Goal: Use online tool/utility: Utilize a website feature to perform a specific function

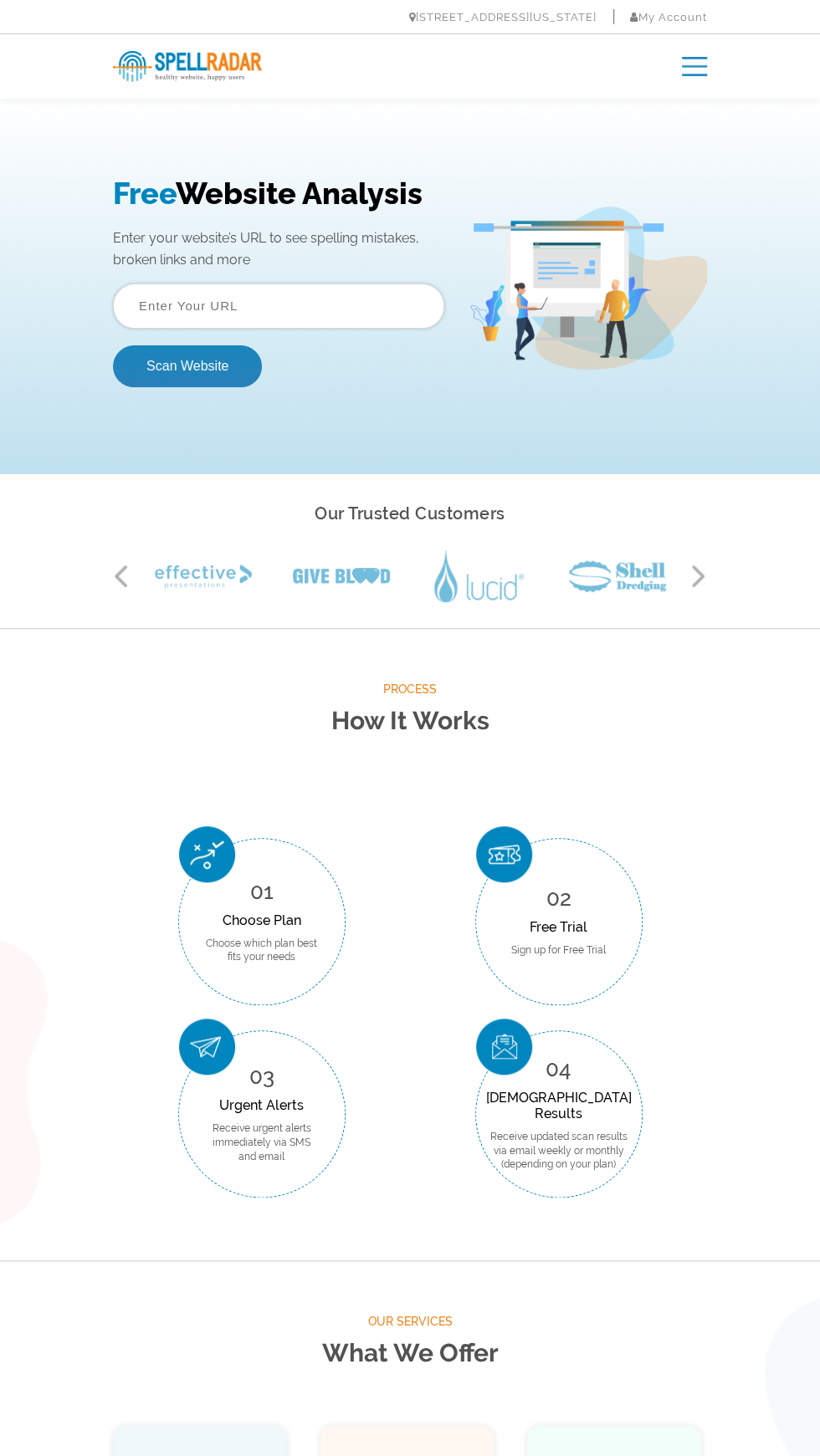
click at [366, 307] on input "text" at bounding box center [278, 306] width 331 height 45
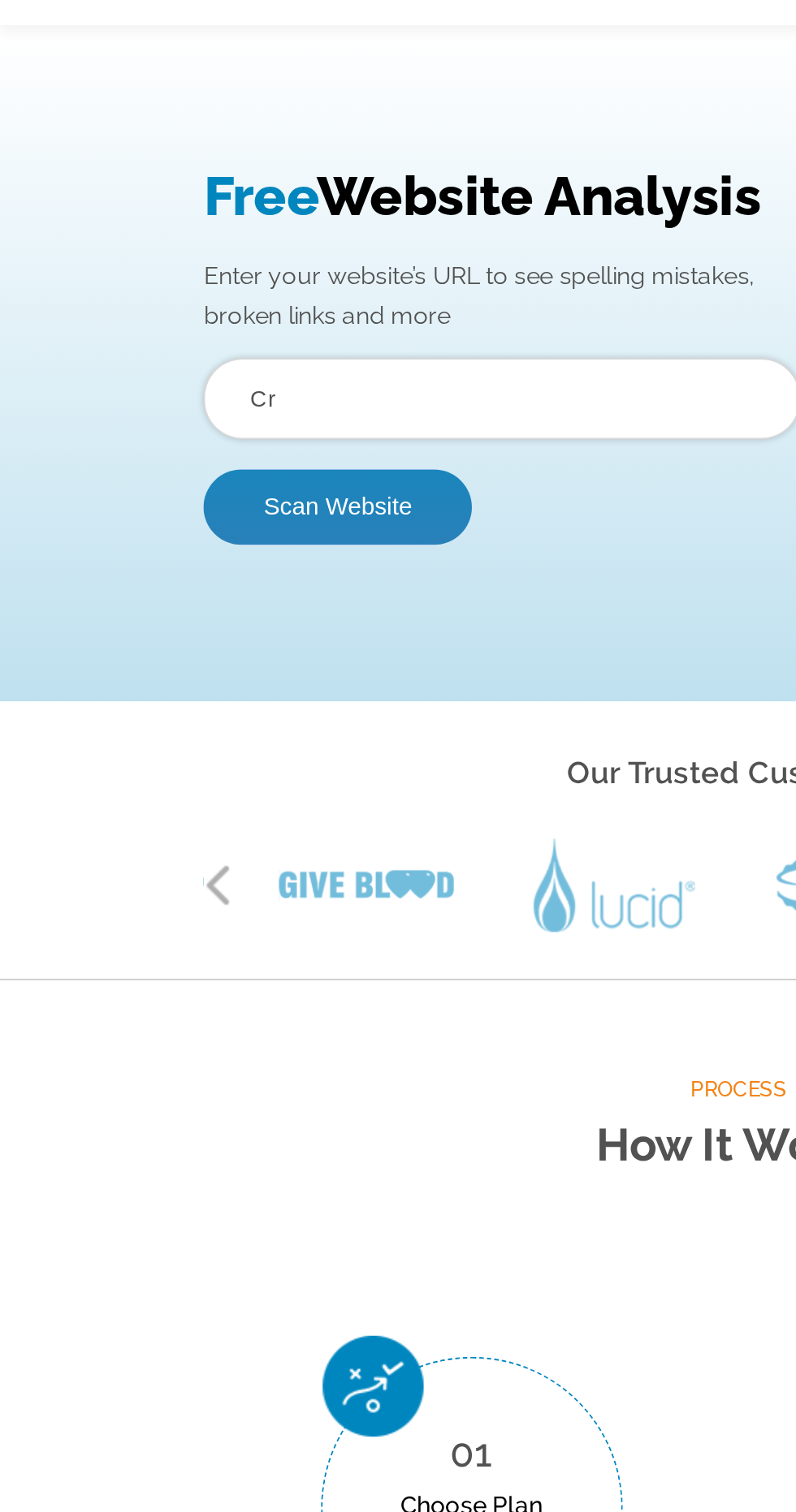
type input "C"
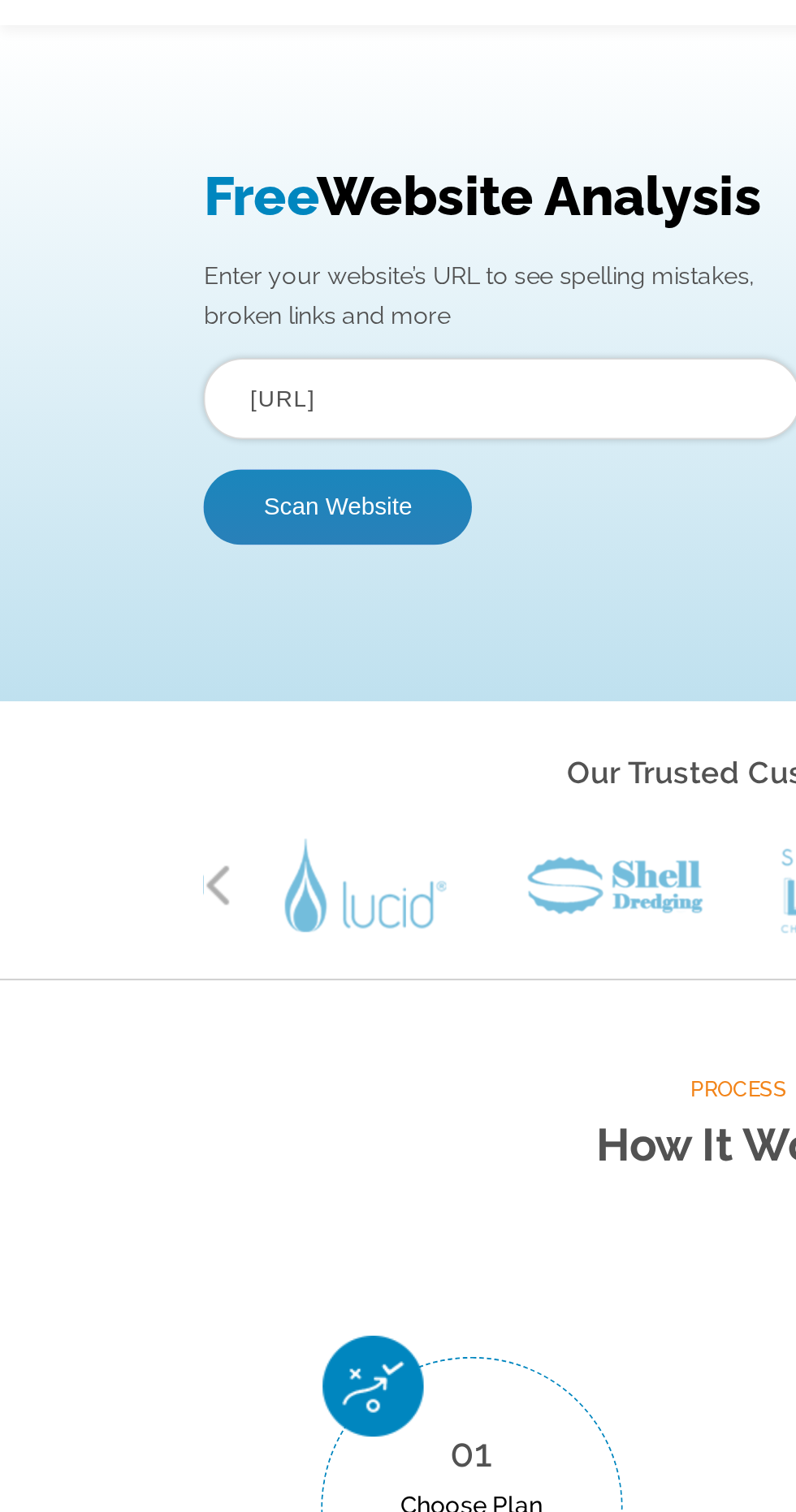
type input "helixscribe.ai"
click at [110, 267] on button "Scan Website" at bounding box center [182, 287] width 145 height 40
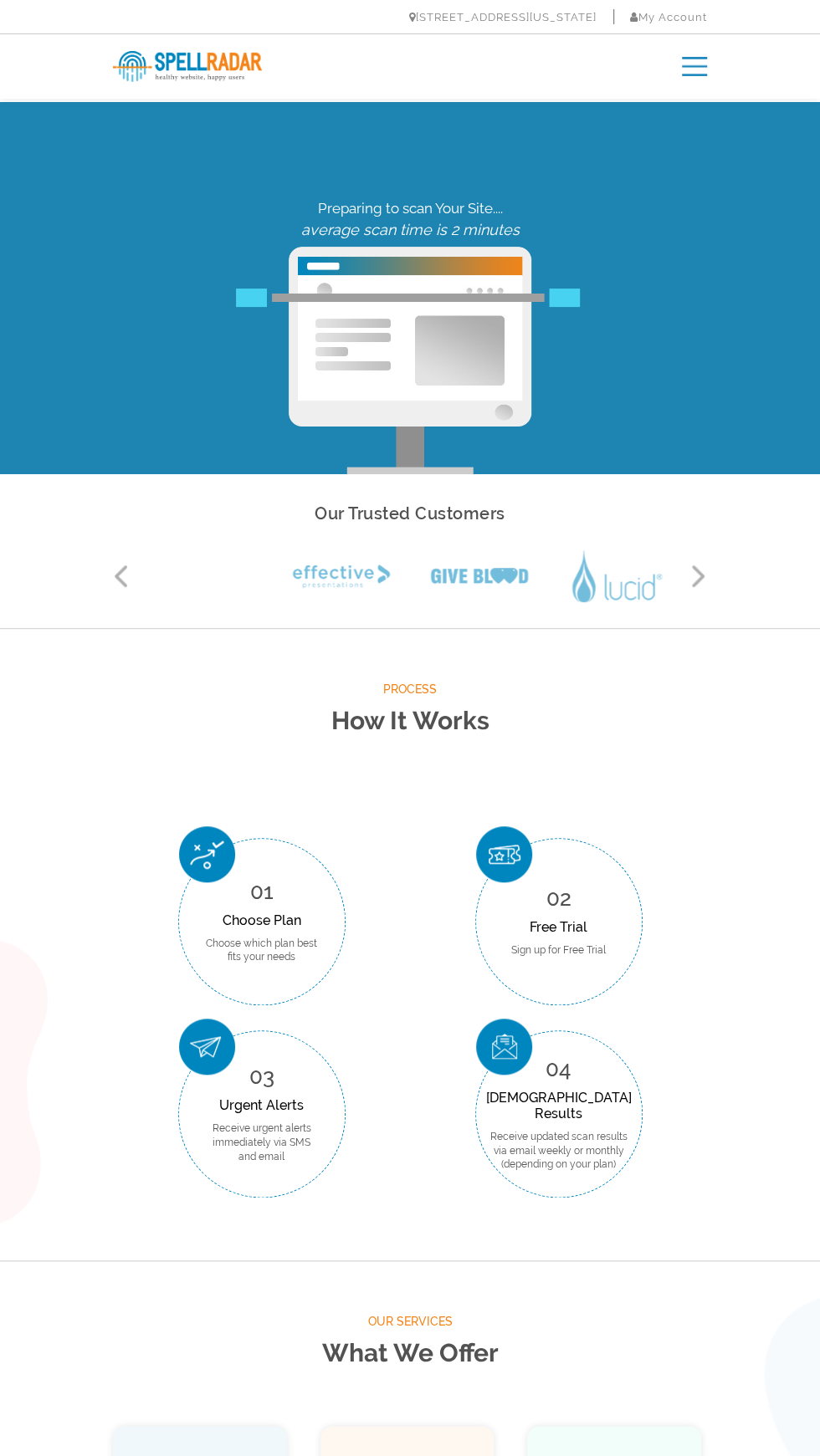
scroll to position [8, 0]
